Goal: Navigation & Orientation: Find specific page/section

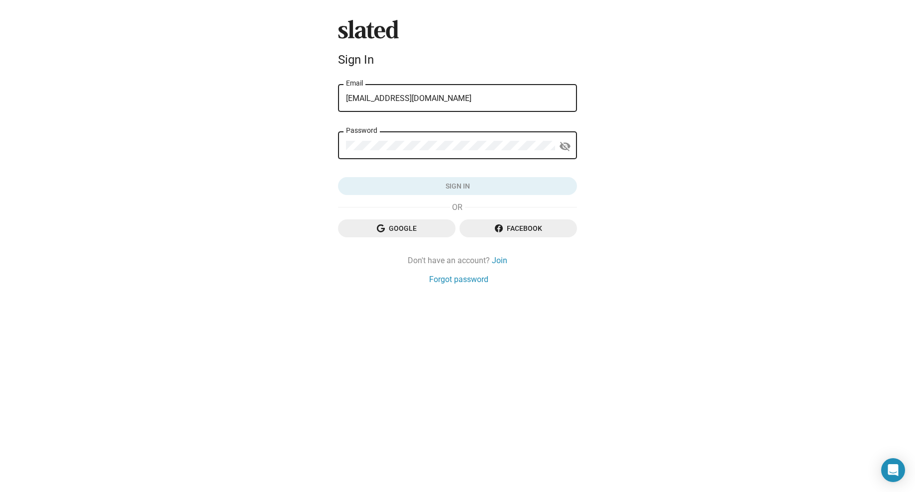
type input "davidjmartel@gmail.com"
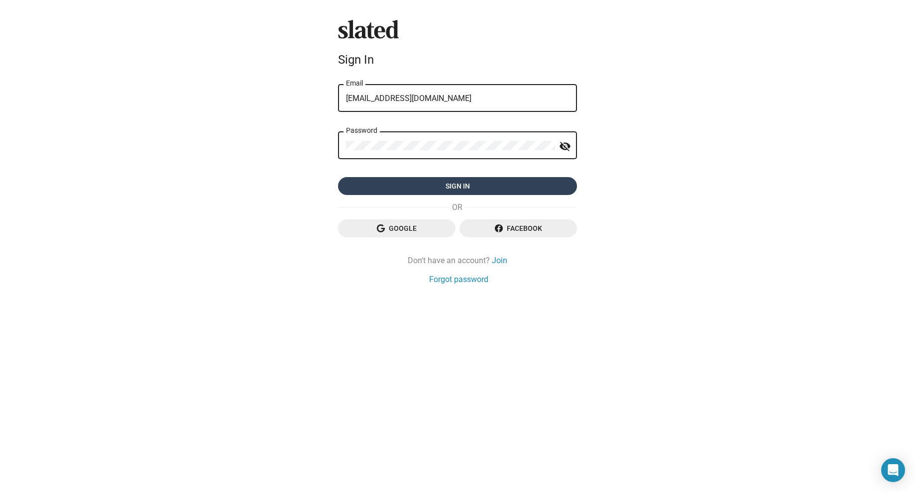
click at [427, 181] on span "Sign in" at bounding box center [457, 186] width 223 height 18
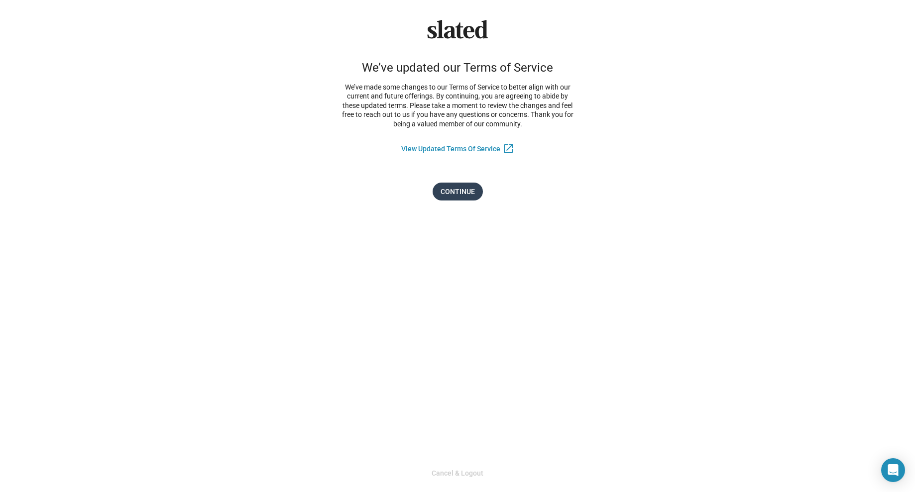
click at [464, 192] on span "Continue" at bounding box center [458, 192] width 34 height 18
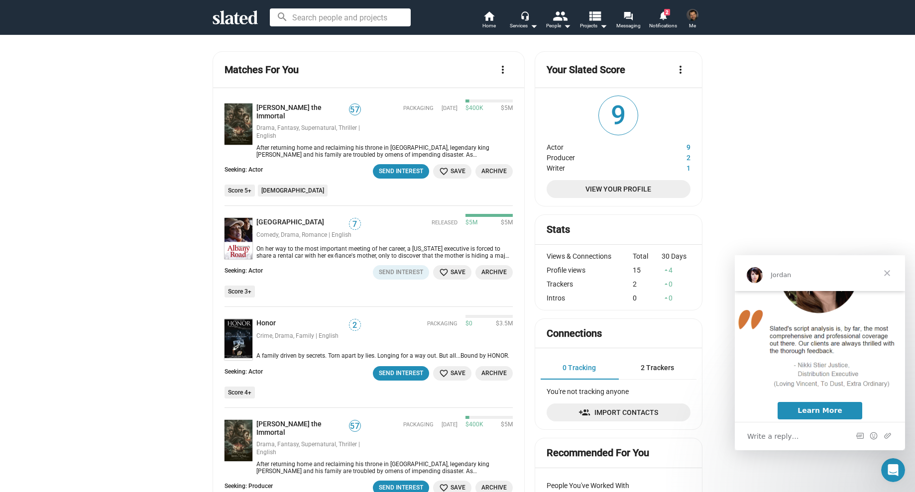
scroll to position [152, 0]
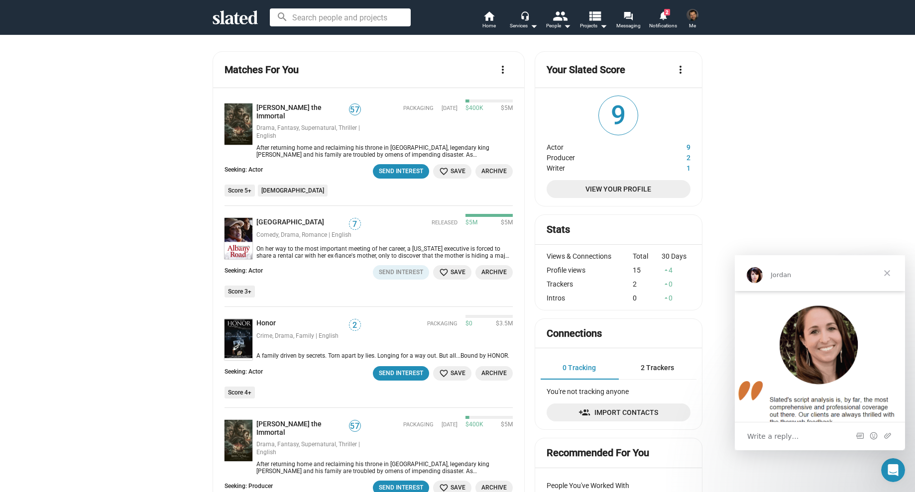
click at [886, 272] on span "Close" at bounding box center [887, 273] width 36 height 36
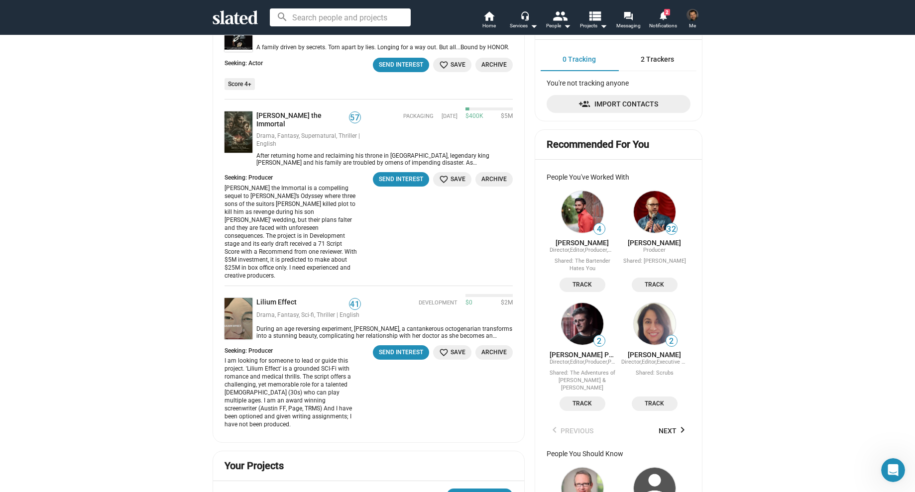
scroll to position [336, 0]
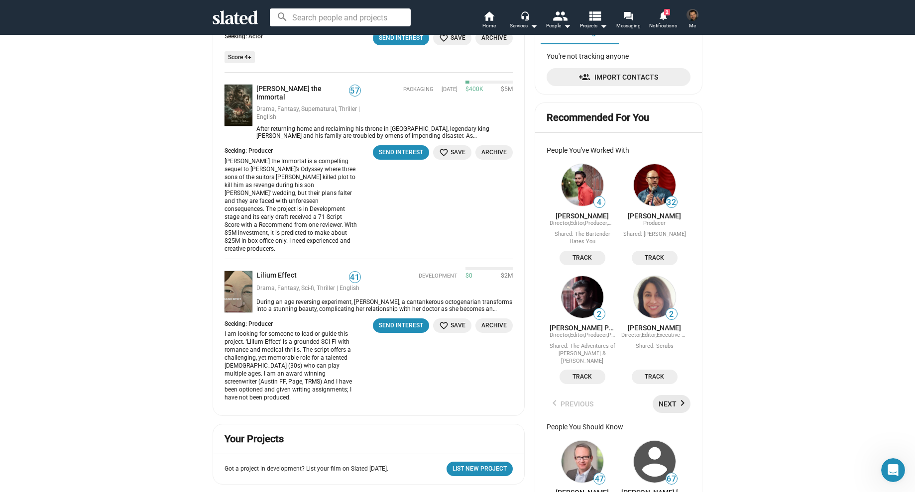
click at [666, 395] on span "Next keyboard_arrow_right" at bounding box center [674, 404] width 30 height 18
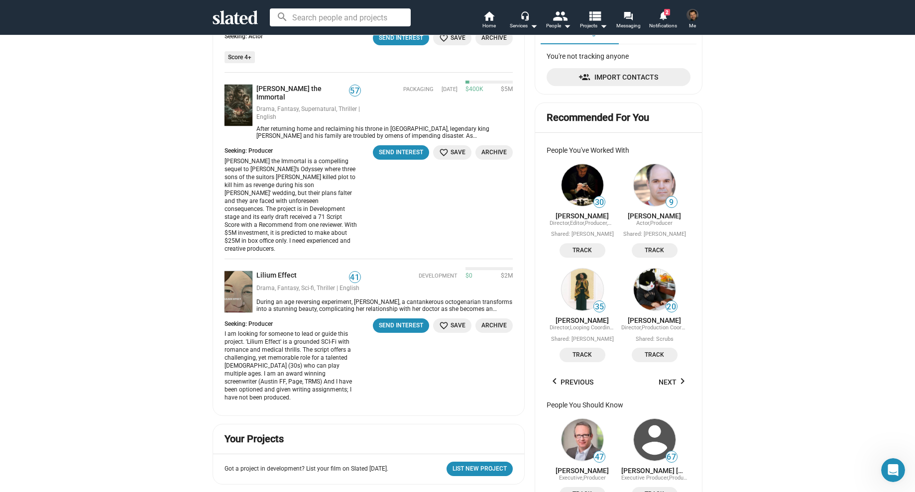
click at [568, 391] on span "keyboard_arrow_left Previous" at bounding box center [571, 382] width 45 height 18
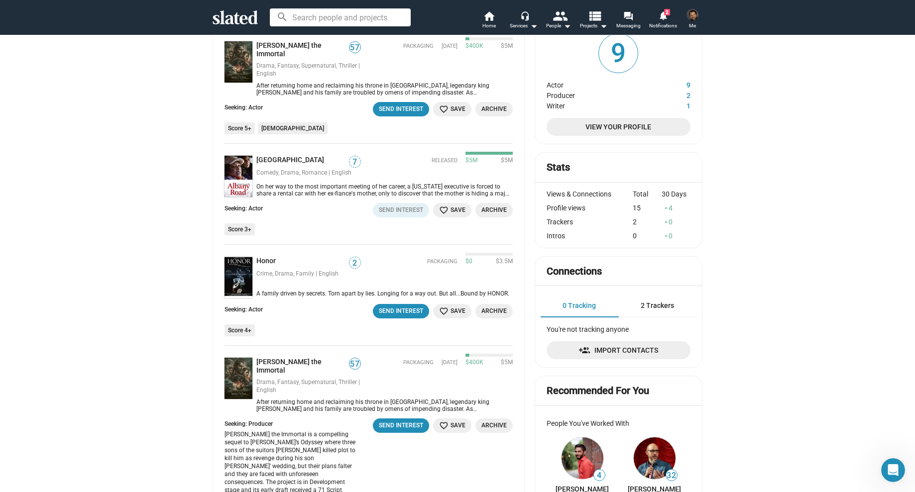
scroll to position [0, 0]
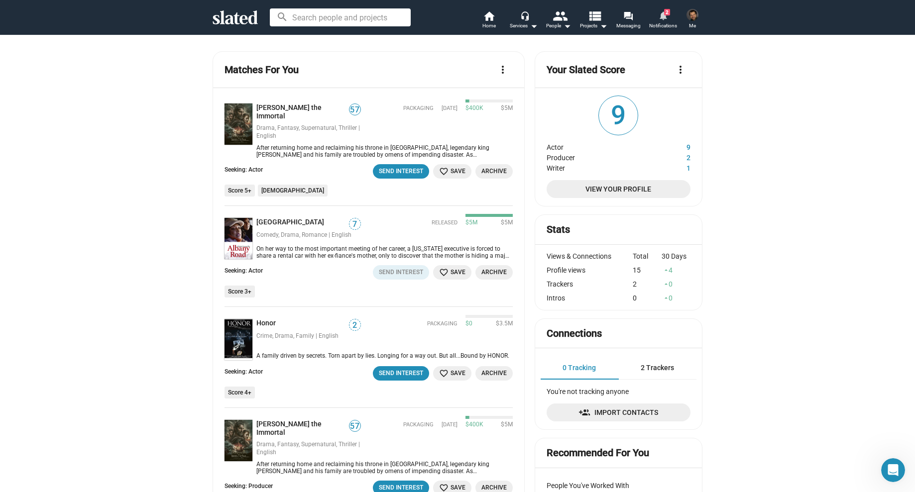
click at [660, 20] on mat-icon "notifications" at bounding box center [662, 14] width 9 height 9
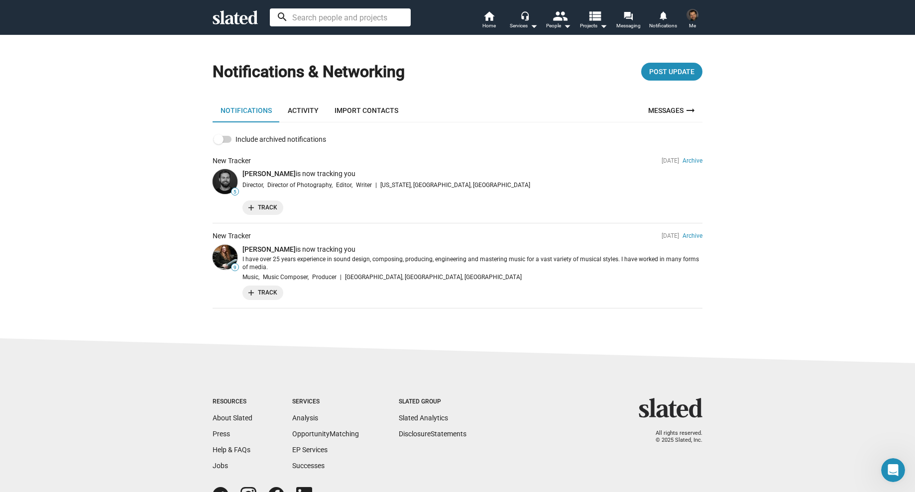
click at [364, 20] on input at bounding box center [340, 17] width 141 height 18
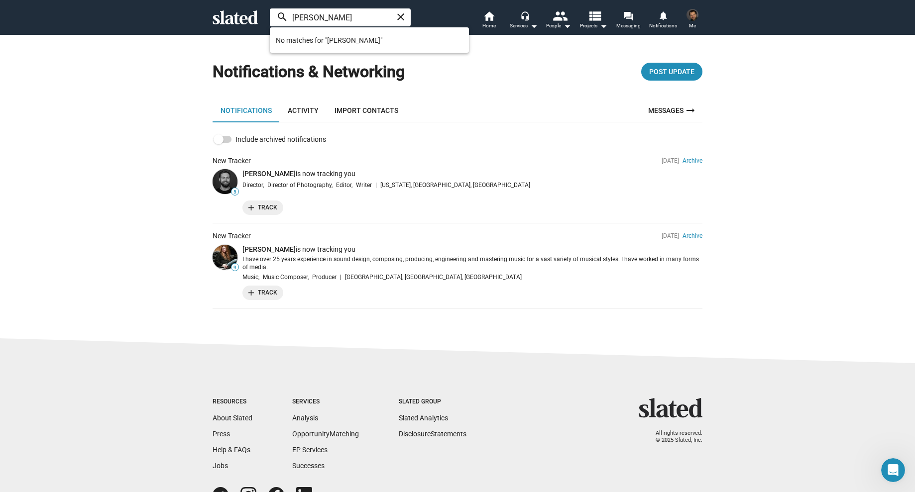
type input "[PERSON_NAME]"
click at [402, 17] on mat-icon "close" at bounding box center [401, 17] width 12 height 12
